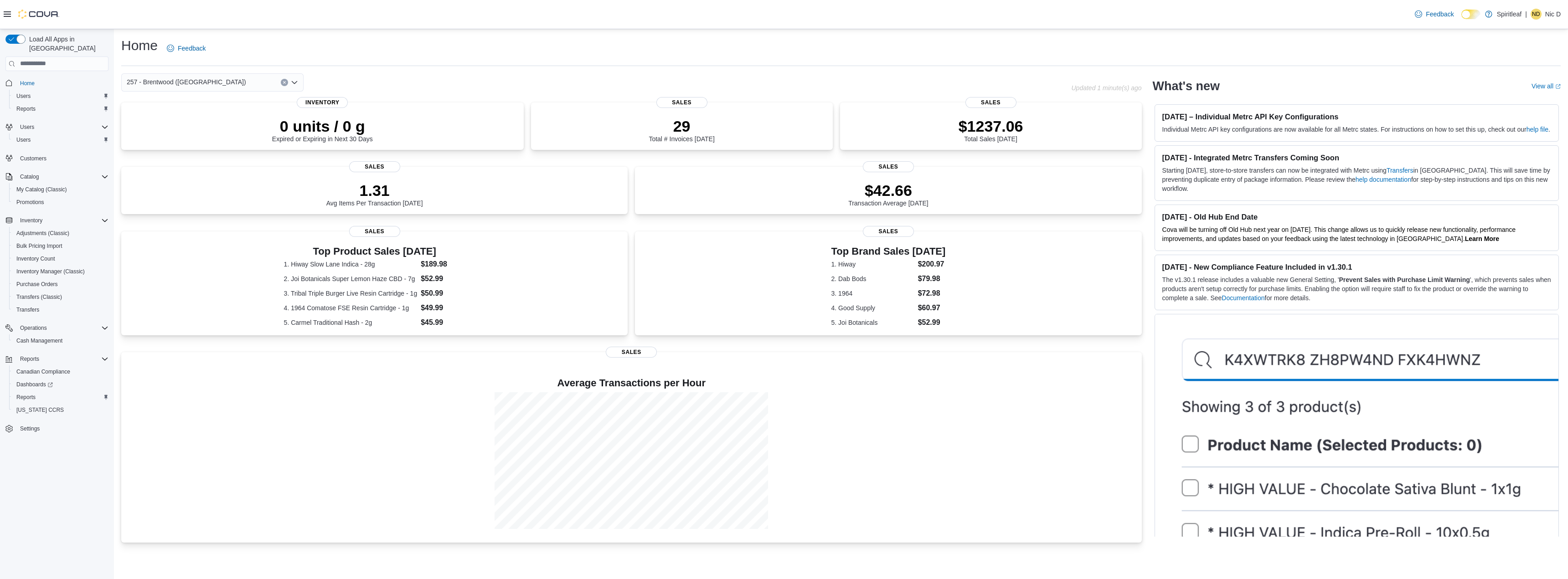
click at [296, 84] on icon "Open list of options" at bounding box center [295, 83] width 7 height 7
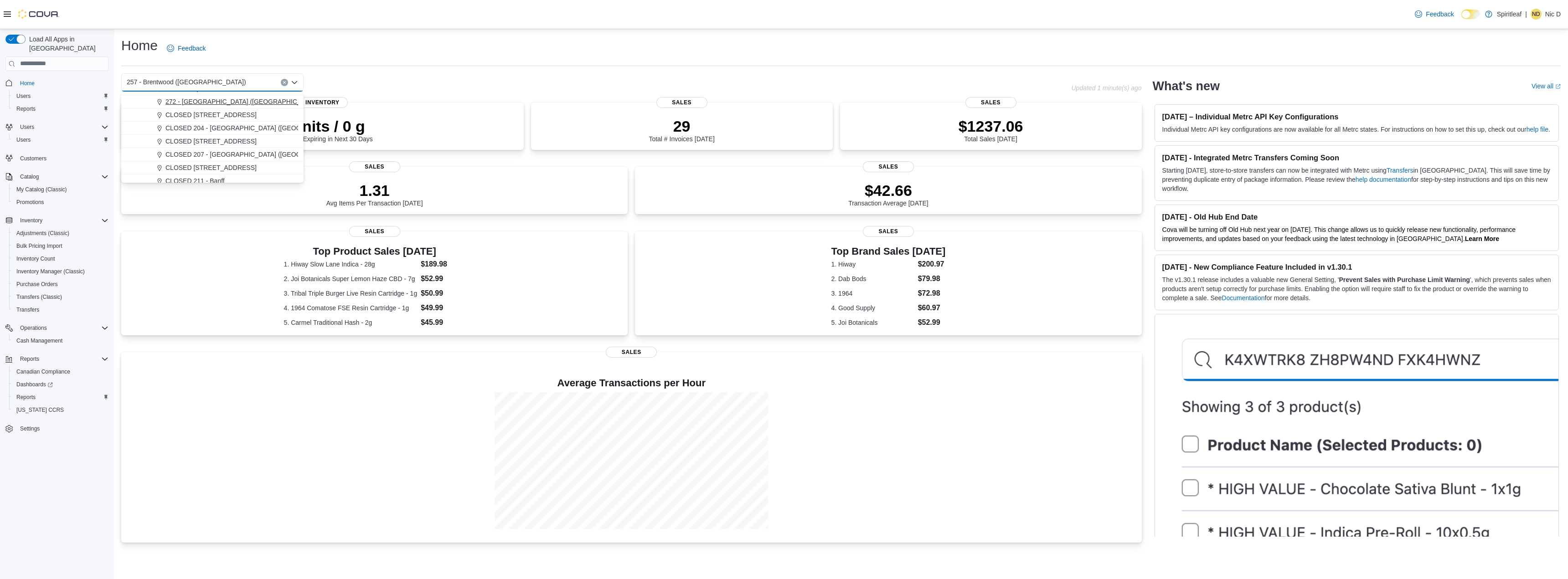
click at [263, 99] on div "272 - Salisbury (Sherwood Park)" at bounding box center [218, 102] width 161 height 9
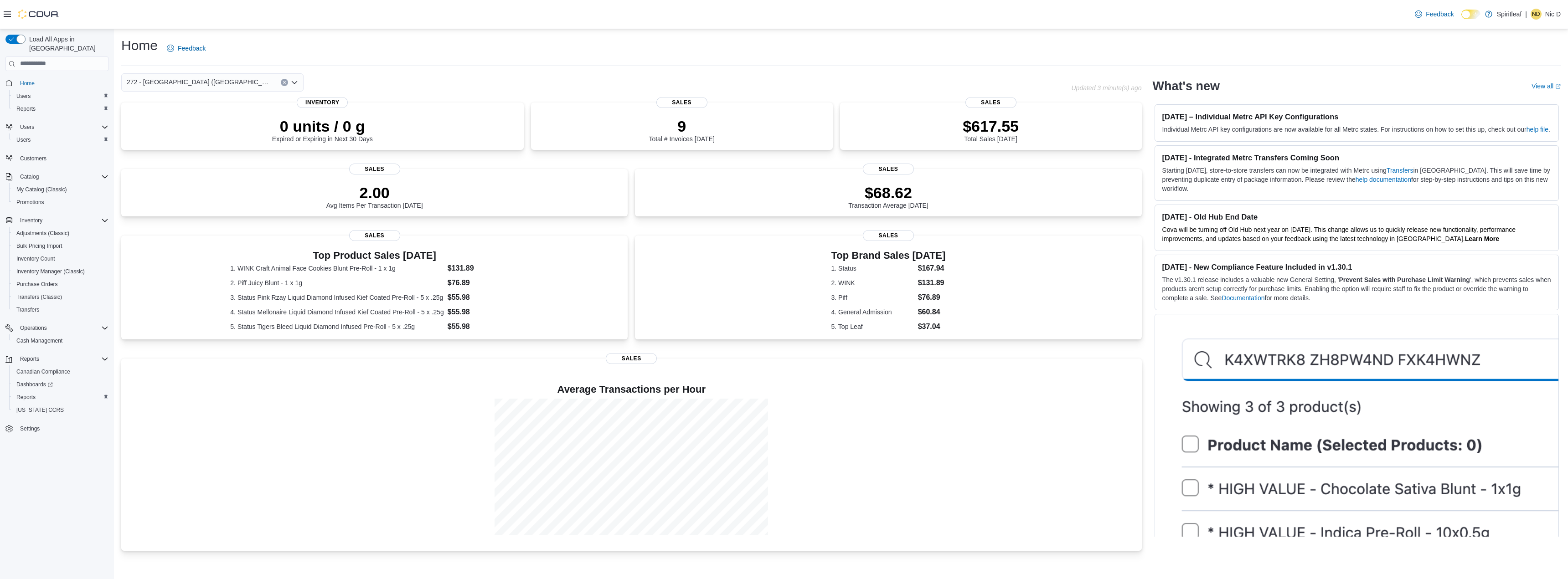
click at [293, 84] on icon "Open list of options" at bounding box center [295, 83] width 7 height 7
click at [250, 148] on span "257 - Brentwood ([GEOGRAPHIC_DATA])" at bounding box center [225, 145] width 119 height 9
